Goal: Transaction & Acquisition: Purchase product/service

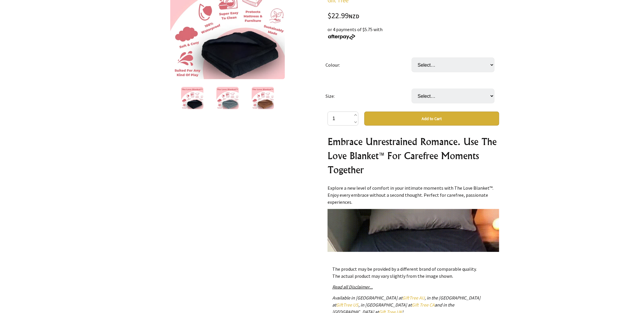
scroll to position [118, 0]
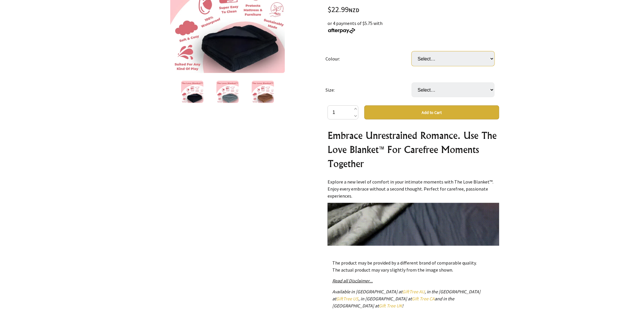
click at [465, 60] on select "Select… Black Gray Brown" at bounding box center [452, 58] width 83 height 15
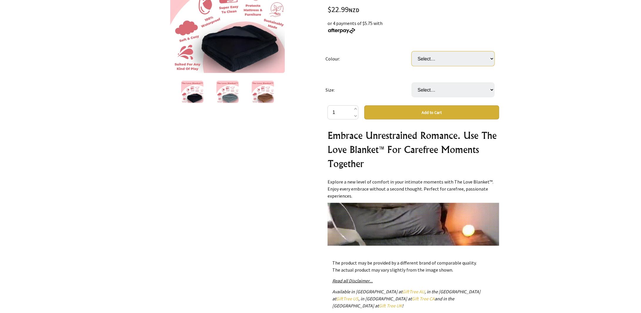
select select "Black"
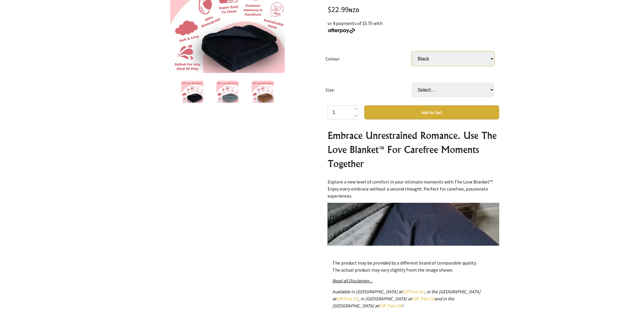
click at [411, 51] on select "Select… Black Gray Brown" at bounding box center [452, 58] width 83 height 15
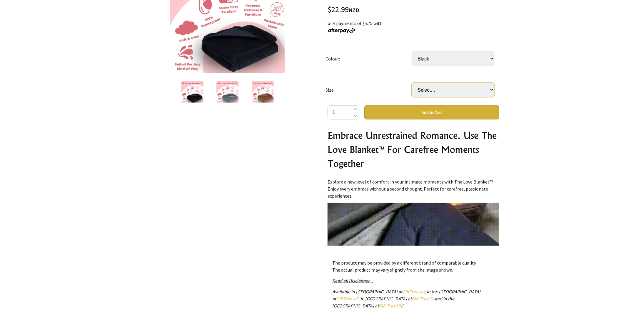
click at [482, 92] on select "Select… XS (50x70cm) S (71x100cm) (+ $19.99) M (100x145cm) (+ $59.99) L (145x16…" at bounding box center [452, 90] width 83 height 15
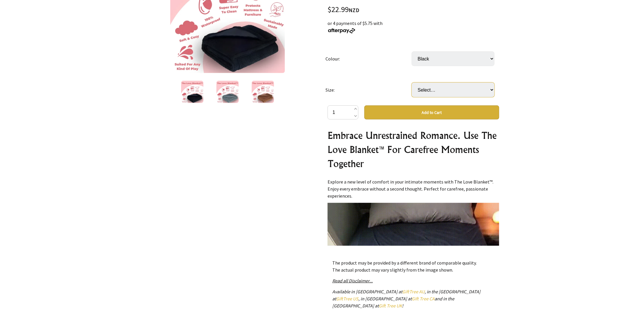
select select "S (71x100cm)"
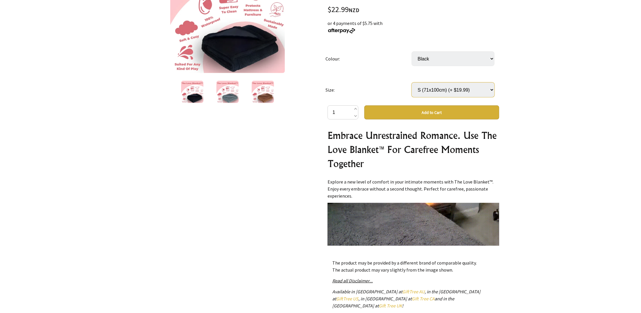
click at [411, 83] on select "Select… XS (50x70cm) S (71x100cm) (+ $19.99) M (100x145cm) (+ $59.99) L (145x16…" at bounding box center [452, 90] width 83 height 15
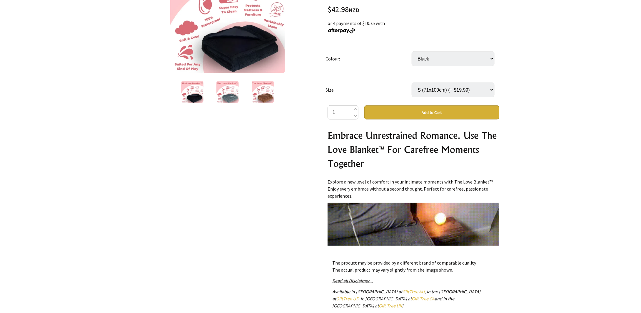
click at [420, 113] on button "Add to Cart" at bounding box center [431, 112] width 135 height 14
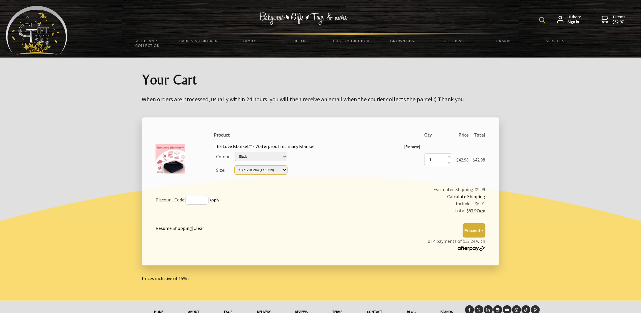
click at [286, 170] on select "Please Select… XS (50x70cm) S (71x100cm) (+ $19.99) M (100x145cm) (+ $59.99) L …" at bounding box center [260, 169] width 53 height 9
click at [287, 167] on select "Please Select… XS (50x70cm) S (71x100cm) (+ $19.99) M (100x145cm) (+ $59.99) L …" at bounding box center [260, 169] width 53 height 9
click at [476, 231] on button "Proceed >" at bounding box center [473, 231] width 23 height 14
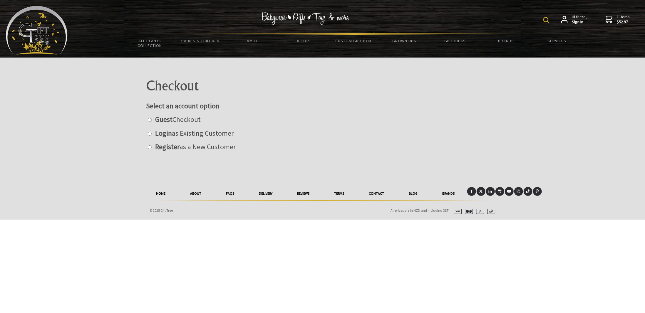
click at [150, 120] on input "radio" at bounding box center [150, 120] width 4 height 4
radio input "true"
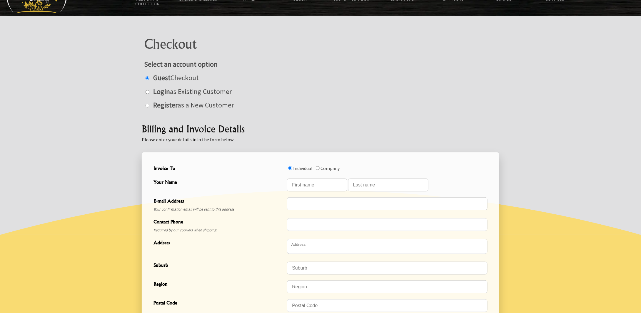
scroll to position [59, 0]
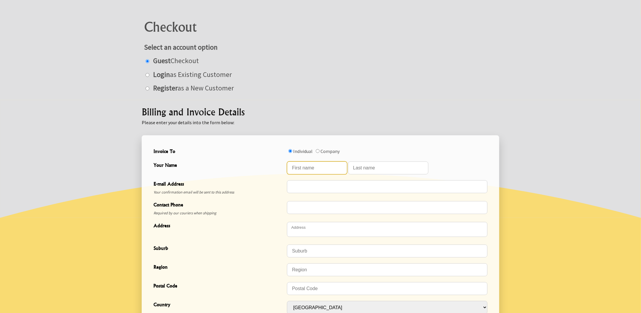
click at [334, 168] on input "Your Name" at bounding box center [317, 168] width 60 height 13
type input "Barbara"
type input "Duley-Foote"
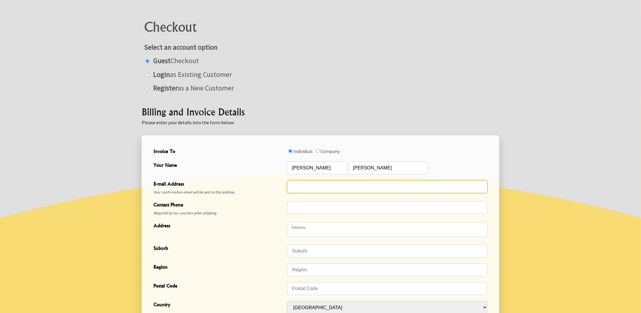
click at [336, 189] on input "E-mail Address" at bounding box center [387, 186] width 200 height 13
type input "[EMAIL_ADDRESS][DOMAIN_NAME]"
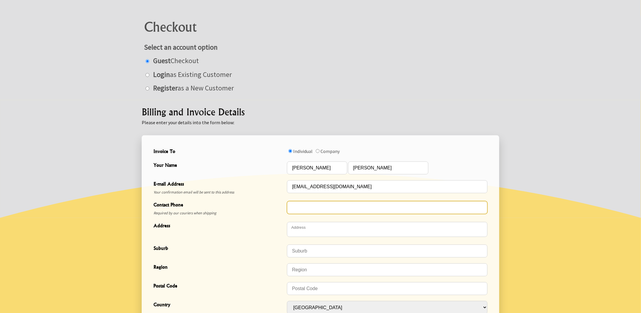
click at [319, 207] on input "Contact Phone" at bounding box center [387, 207] width 200 height 13
type input "0274507403"
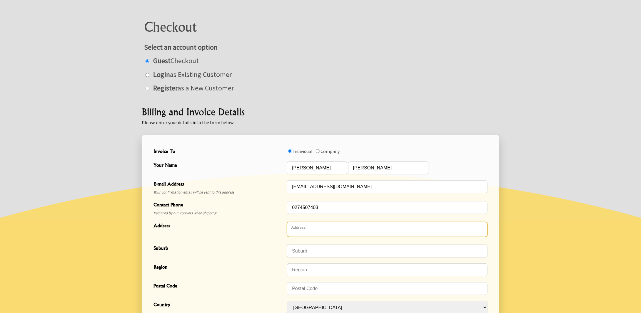
click at [320, 228] on textarea "Address" at bounding box center [387, 229] width 200 height 15
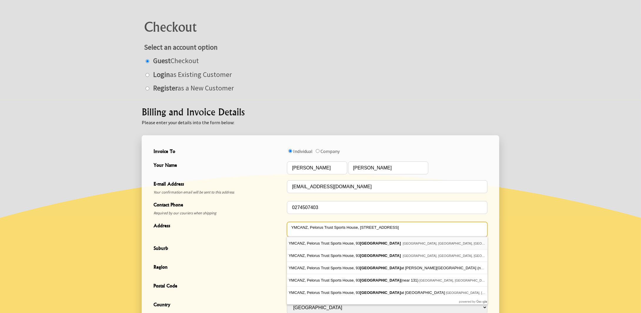
type textarea "YMCANZ, Pelorus Trust Sports House, [STREET_ADDRESS]"
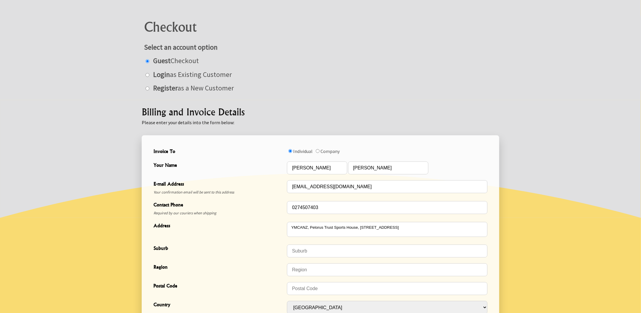
type input "Gracefield"
type input "Lower Hutt"
type input "5010"
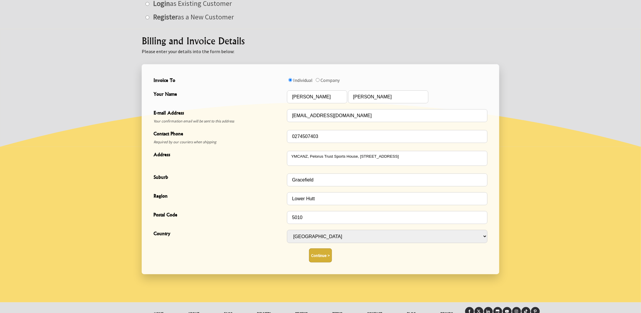
scroll to position [155, 0]
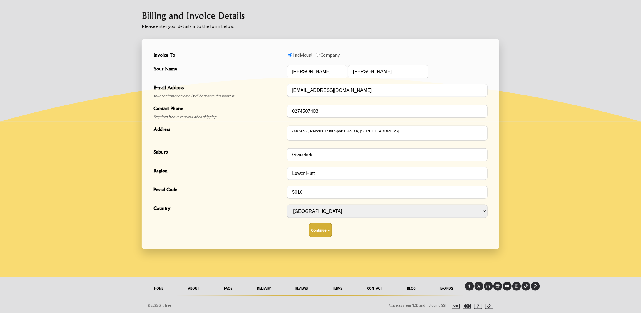
click at [323, 229] on button "Continue >" at bounding box center [320, 230] width 23 height 14
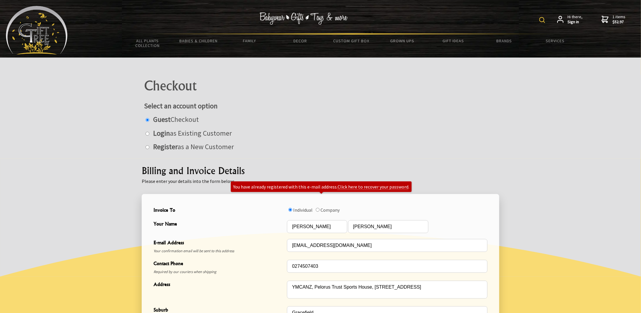
click at [358, 187] on link "Click here to recover your password" at bounding box center [372, 187] width 71 height 6
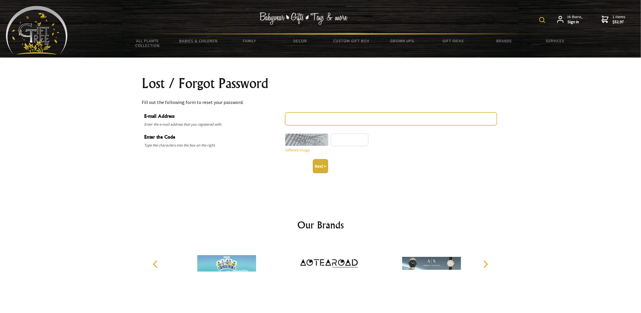
click at [332, 123] on input "E-mail Address" at bounding box center [391, 119] width 212 height 13
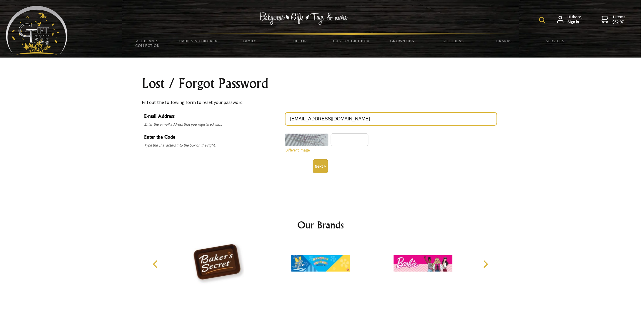
type input "[EMAIL_ADDRESS][DOMAIN_NAME]"
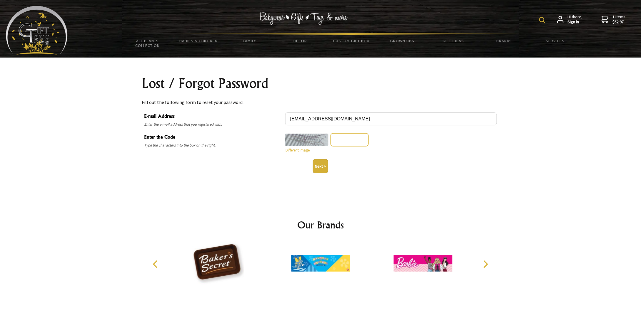
click at [357, 139] on input "Enter the Code" at bounding box center [350, 139] width 38 height 13
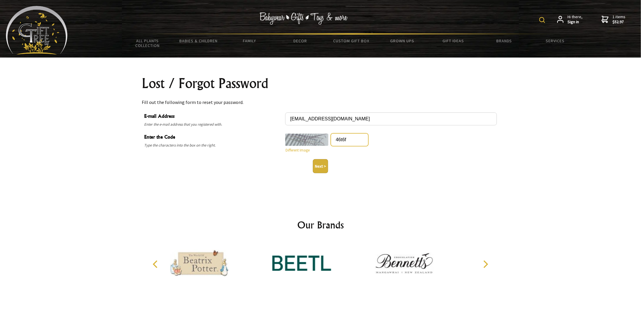
type input "46t6f"
click at [320, 167] on button "Next >" at bounding box center [320, 166] width 15 height 14
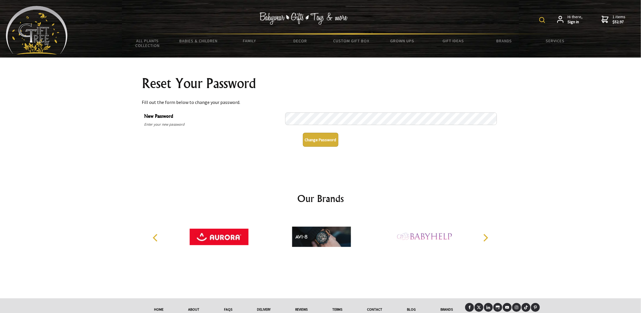
click at [312, 140] on button "Change Password" at bounding box center [321, 140] width 36 height 14
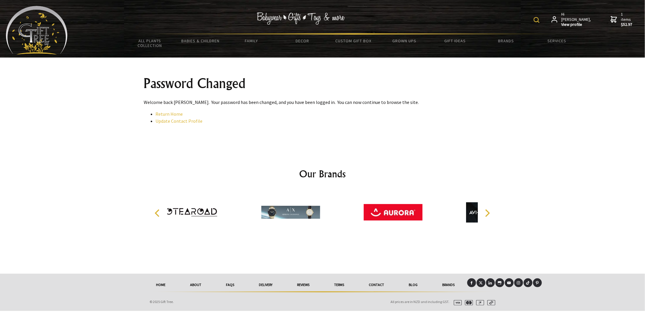
click at [172, 122] on link "Update Contact Profile" at bounding box center [179, 121] width 47 height 6
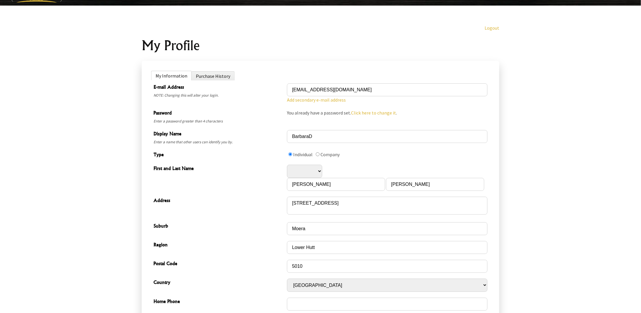
scroll to position [88, 0]
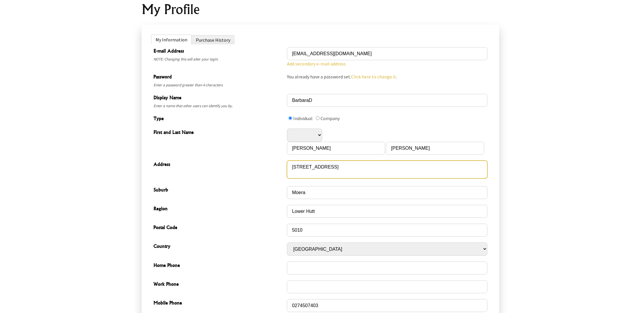
click at [291, 166] on textarea "93 Hutt Park Road" at bounding box center [387, 170] width 200 height 18
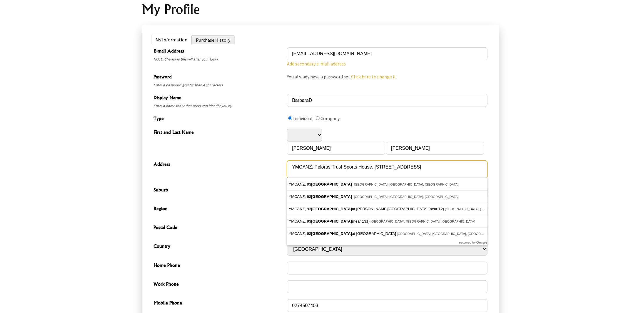
click at [437, 169] on textarea "93 Hutt Park Road" at bounding box center [387, 170] width 200 height 18
type textarea "YMCANZ, Pelorus Trust Sports House, [STREET_ADDRESS]"
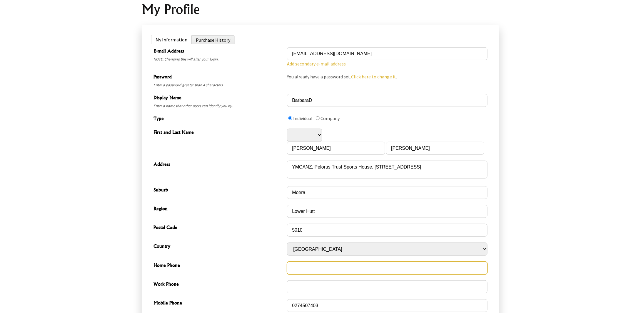
click at [388, 268] on input "Home Phone" at bounding box center [387, 268] width 200 height 13
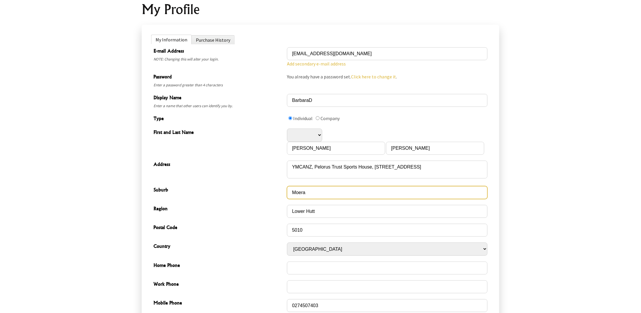
click at [309, 194] on input "Moera" at bounding box center [387, 192] width 200 height 13
drag, startPoint x: 313, startPoint y: 194, endPoint x: 285, endPoint y: 187, distance: 28.7
click at [285, 187] on div "Suburb Moera" at bounding box center [320, 192] width 338 height 19
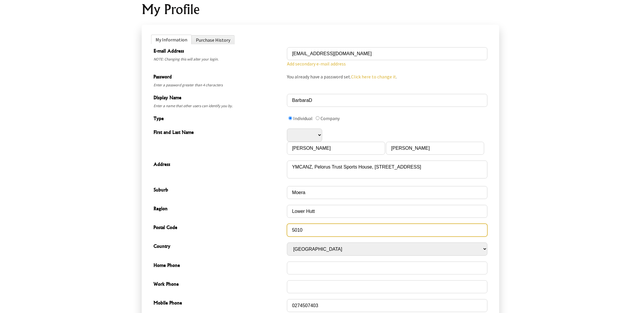
click at [351, 232] on input "5010" at bounding box center [387, 230] width 200 height 13
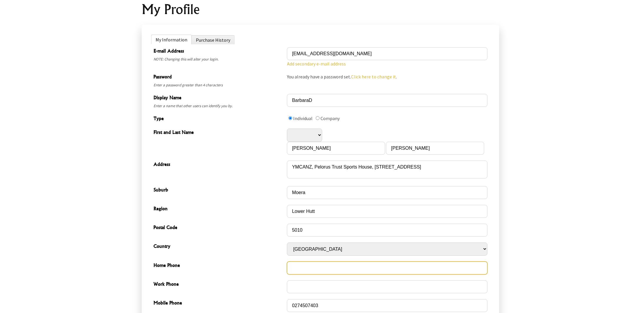
click at [345, 267] on input "Home Phone" at bounding box center [387, 268] width 200 height 13
click at [337, 288] on input "Work Phone" at bounding box center [387, 287] width 200 height 13
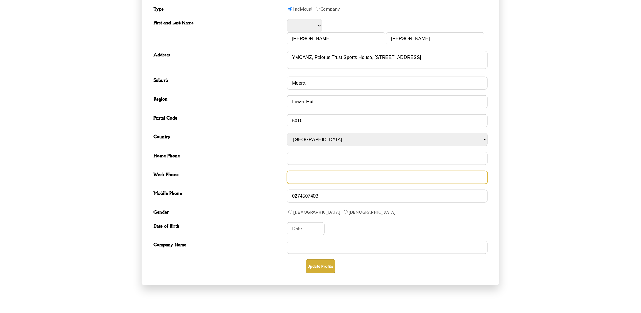
scroll to position [235, 0]
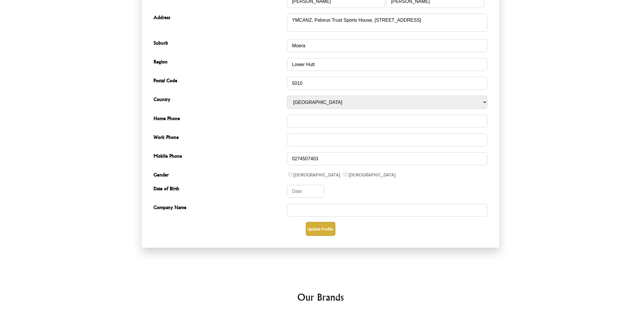
click at [324, 227] on button "Update Profile" at bounding box center [321, 229] width 30 height 14
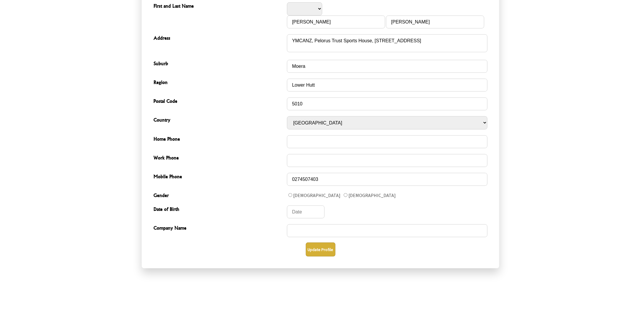
scroll to position [235, 0]
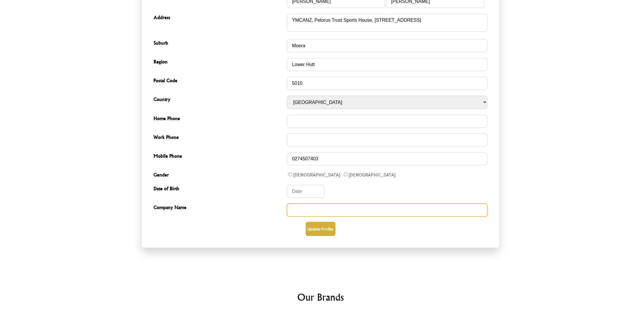
click at [302, 207] on input "Company Name" at bounding box center [387, 210] width 200 height 13
type input "YMCA [GEOGRAPHIC_DATA]"
click at [326, 226] on button "Update Profile" at bounding box center [321, 229] width 30 height 14
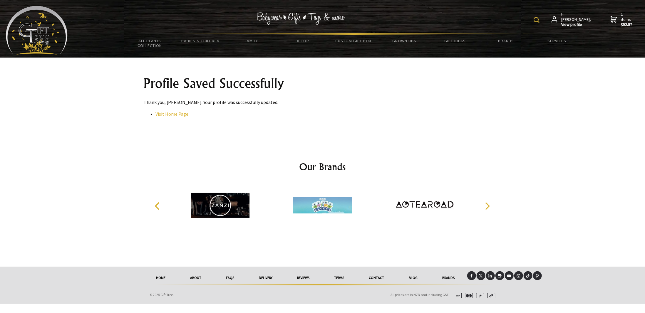
click at [626, 22] on strong "$52.97" at bounding box center [627, 24] width 12 height 5
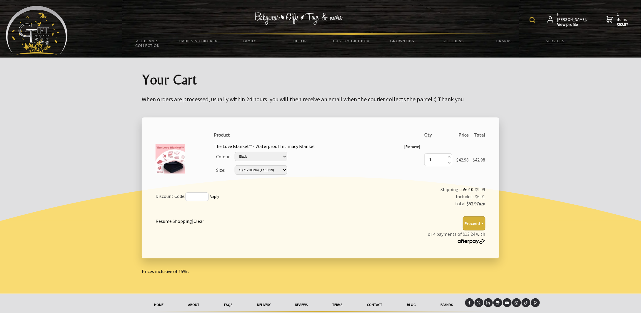
click at [473, 224] on button "Proceed >" at bounding box center [473, 224] width 23 height 14
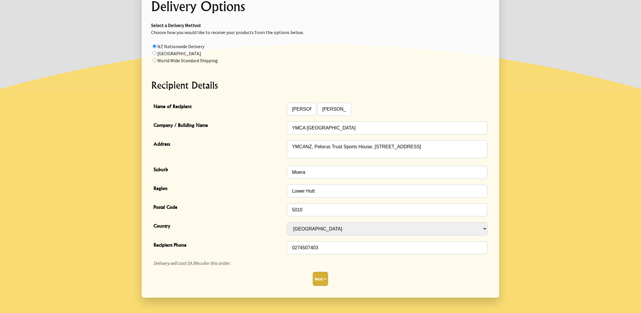
scroll to position [118, 0]
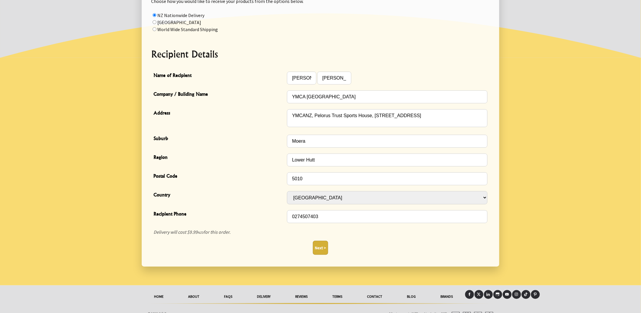
click at [319, 247] on button "Next >" at bounding box center [320, 248] width 15 height 14
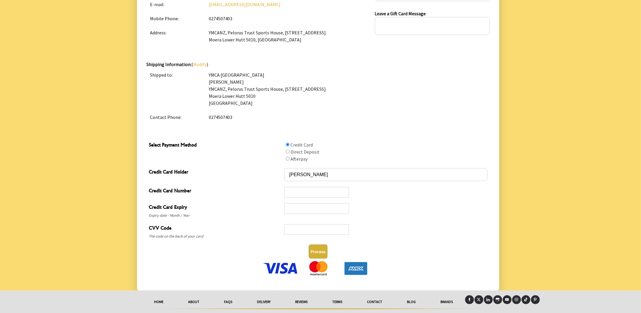
scroll to position [232, 0]
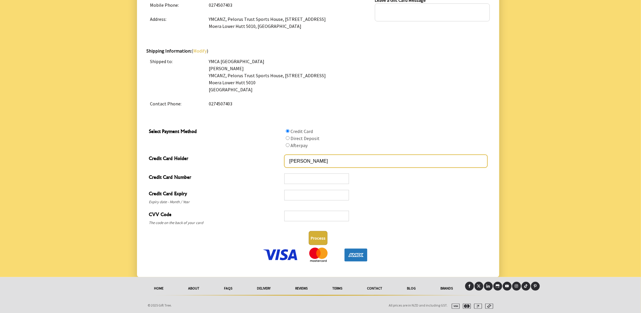
click at [311, 161] on input "BARBARA DULEY-FOOTE" at bounding box center [385, 161] width 203 height 13
type input "B A DULEY-FOOTE"
click at [458, 217] on div at bounding box center [385, 218] width 203 height 16
click at [314, 237] on button "Process" at bounding box center [318, 238] width 19 height 14
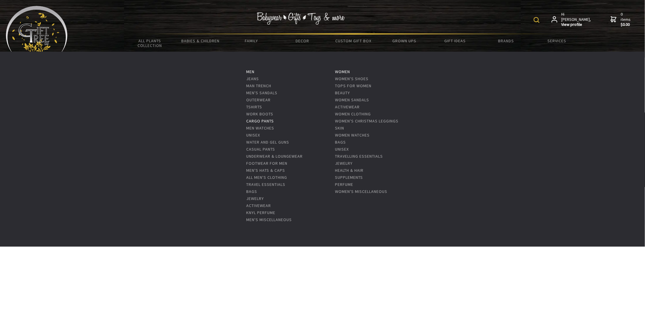
click at [258, 122] on link "Cargo Pants" at bounding box center [261, 120] width 28 height 5
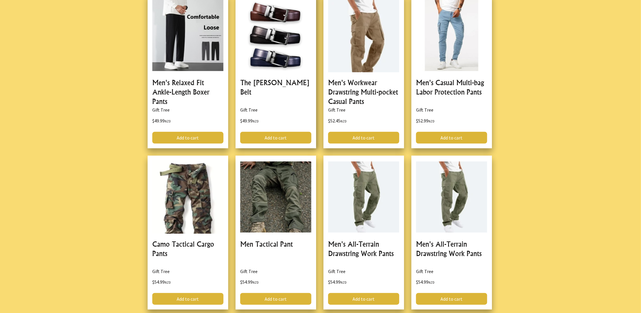
scroll to position [1175, 0]
